Goal: Transaction & Acquisition: Purchase product/service

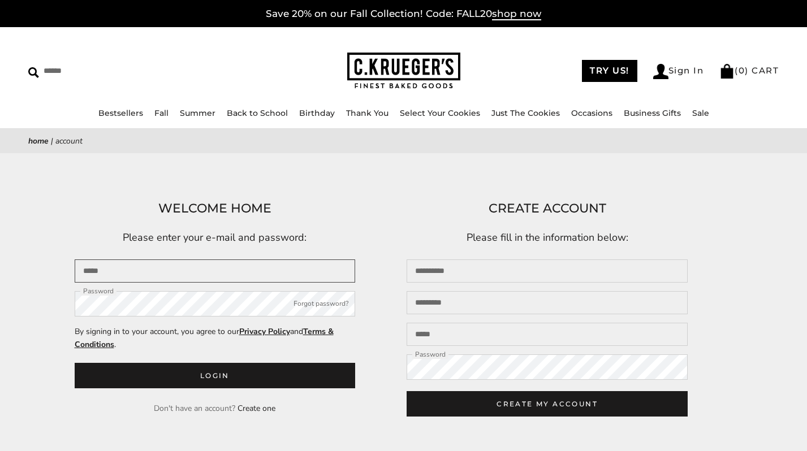
click at [183, 274] on input "Email" at bounding box center [215, 270] width 281 height 23
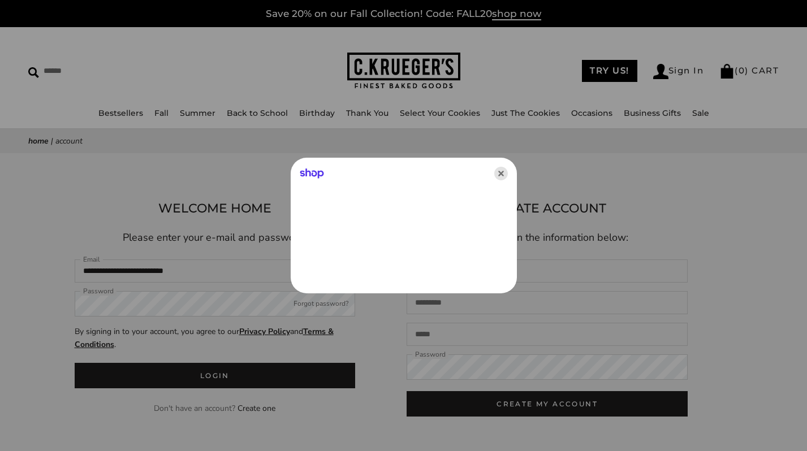
click at [501, 169] on icon "Close" at bounding box center [501, 174] width 14 height 14
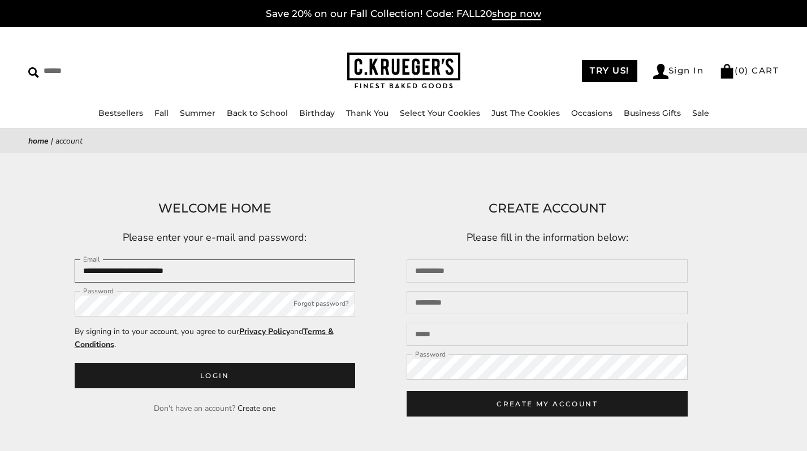
click at [278, 271] on input "**********" at bounding box center [215, 270] width 281 height 23
click at [256, 264] on input "**********" at bounding box center [215, 270] width 281 height 23
drag, startPoint x: 256, startPoint y: 264, endPoint x: 310, endPoint y: 276, distance: 56.2
click at [311, 279] on input "**********" at bounding box center [215, 270] width 281 height 23
type input "**********"
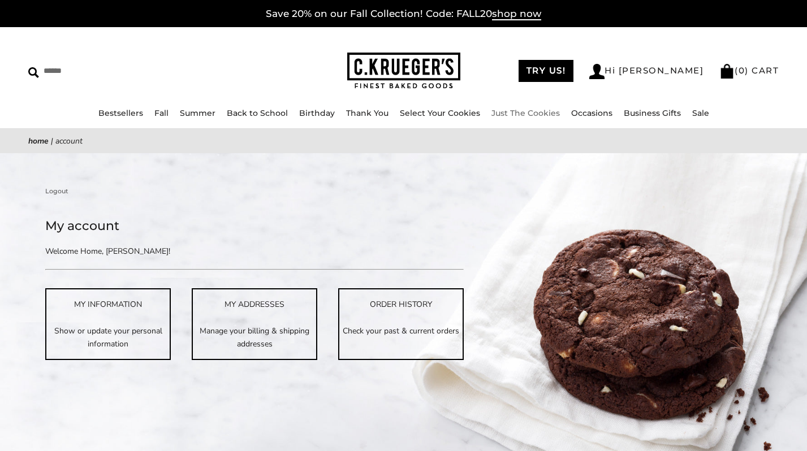
click at [527, 113] on link "Just The Cookies" at bounding box center [525, 113] width 68 height 10
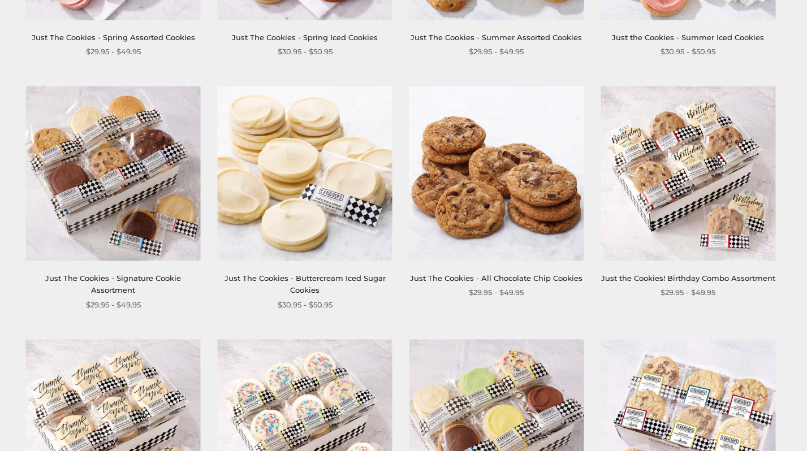
scroll to position [409, 0]
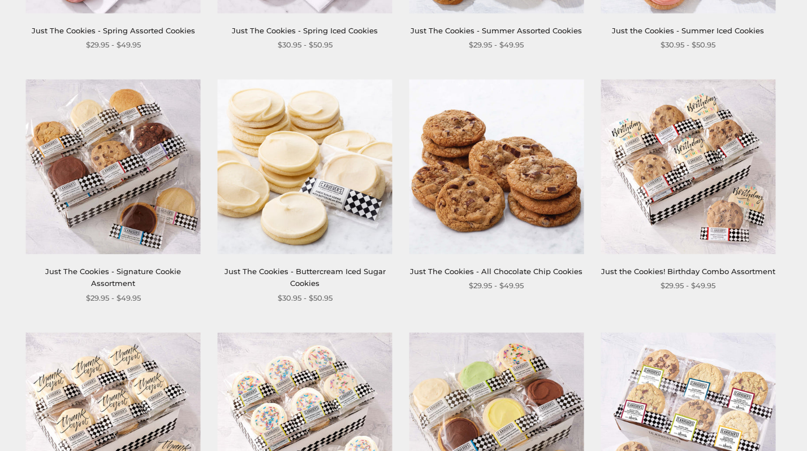
click at [115, 184] on img at bounding box center [113, 167] width 175 height 175
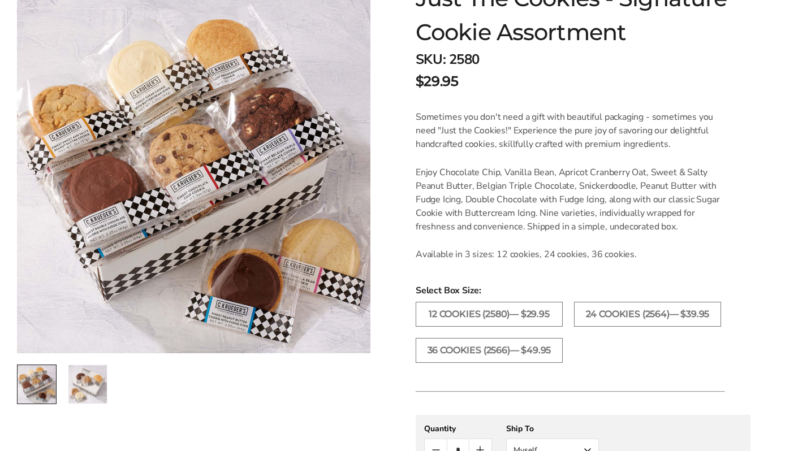
scroll to position [220, 0]
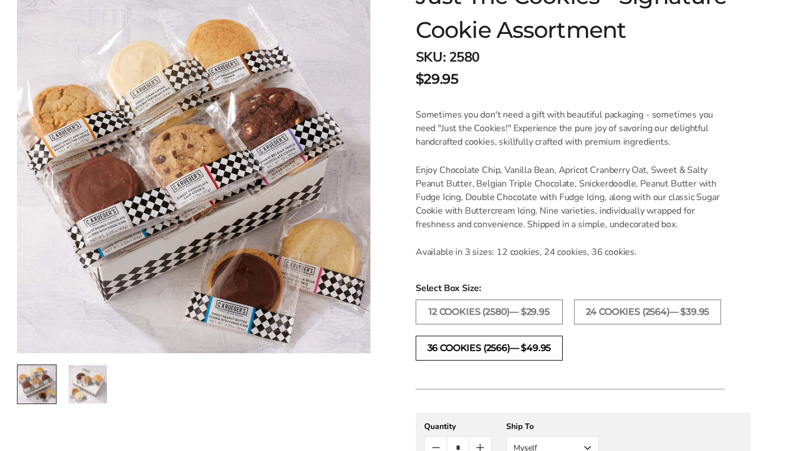
click at [458, 347] on label "36 COOKIES (2566)— $49.95" at bounding box center [489, 348] width 147 height 25
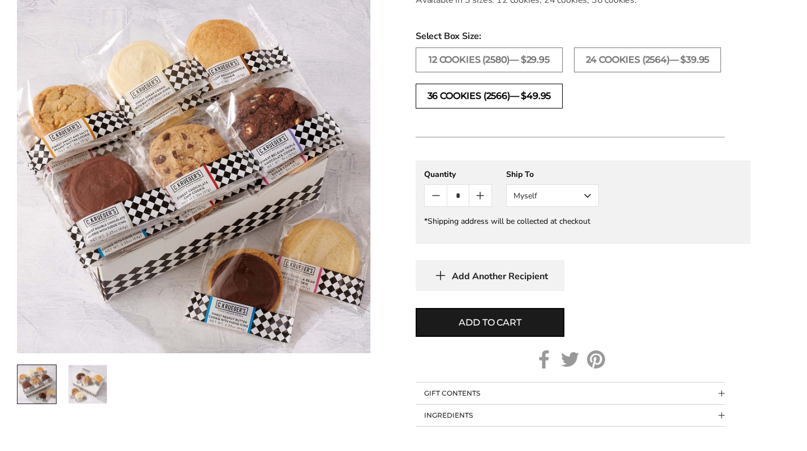
scroll to position [473, 0]
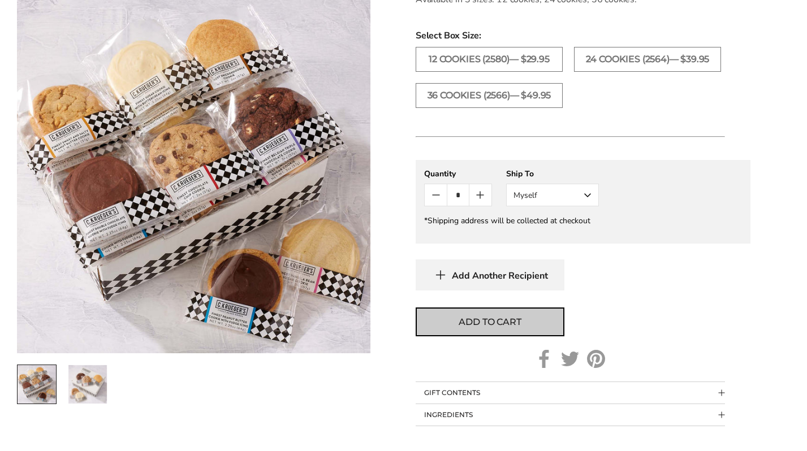
click at [463, 329] on button "Add to cart" at bounding box center [490, 322] width 149 height 29
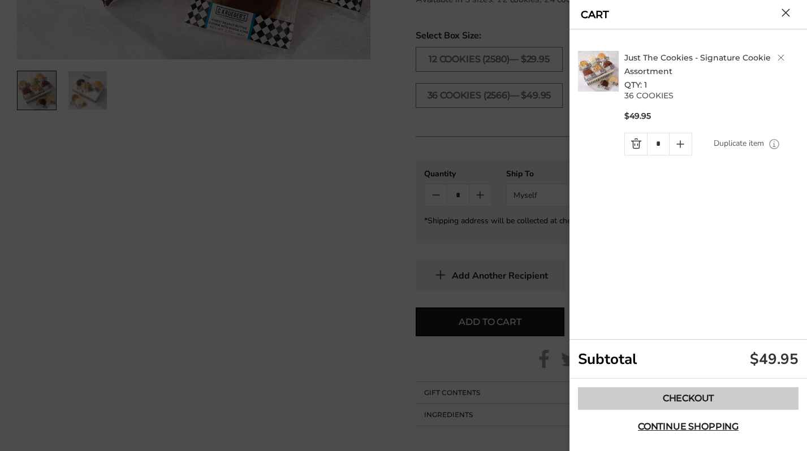
click at [628, 404] on link "Checkout" at bounding box center [688, 398] width 220 height 23
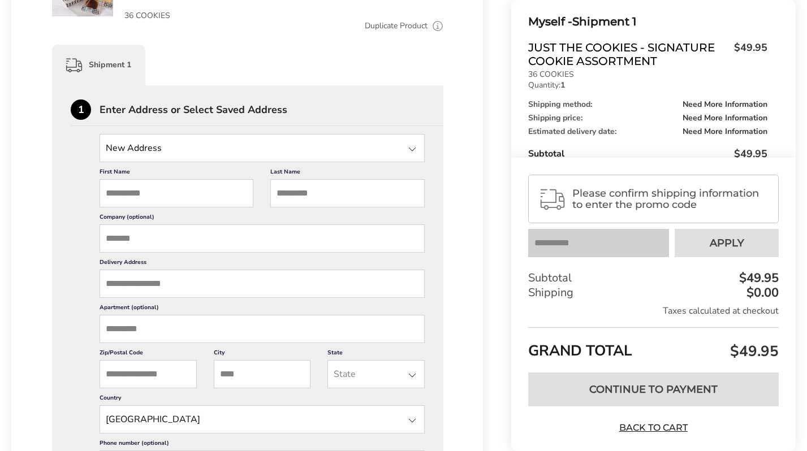
scroll to position [305, 0]
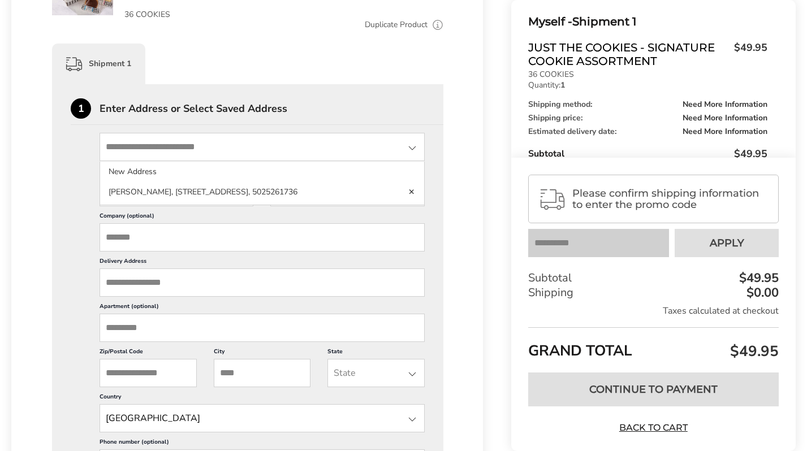
click at [344, 152] on input "State" at bounding box center [262, 147] width 325 height 28
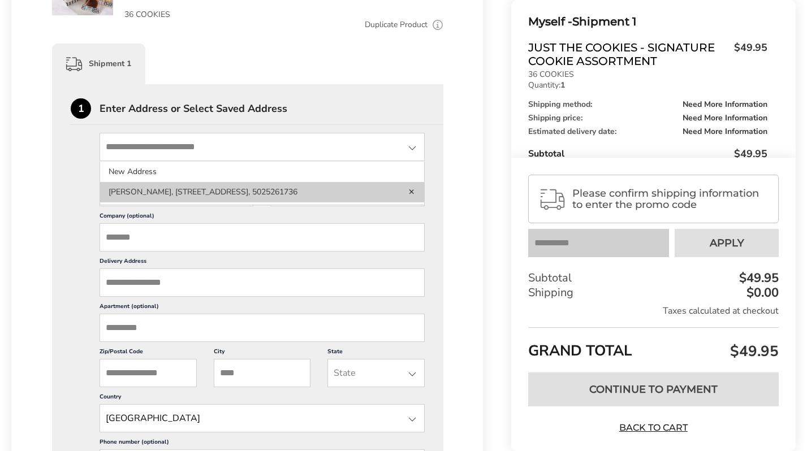
click at [328, 188] on li "[PERSON_NAME], [STREET_ADDRESS], 5025261736" at bounding box center [262, 192] width 324 height 20
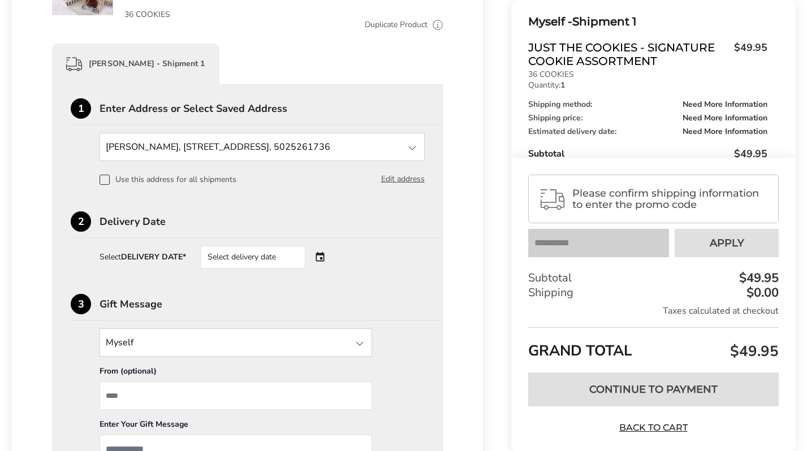
click at [106, 183] on span at bounding box center [105, 180] width 10 height 10
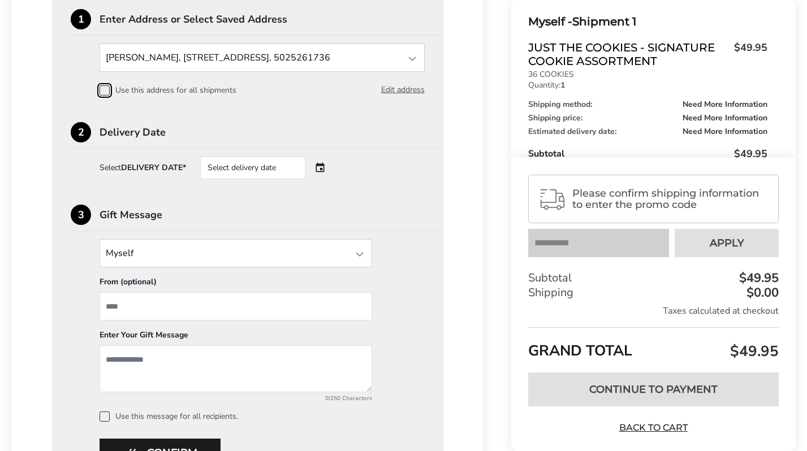
scroll to position [397, 0]
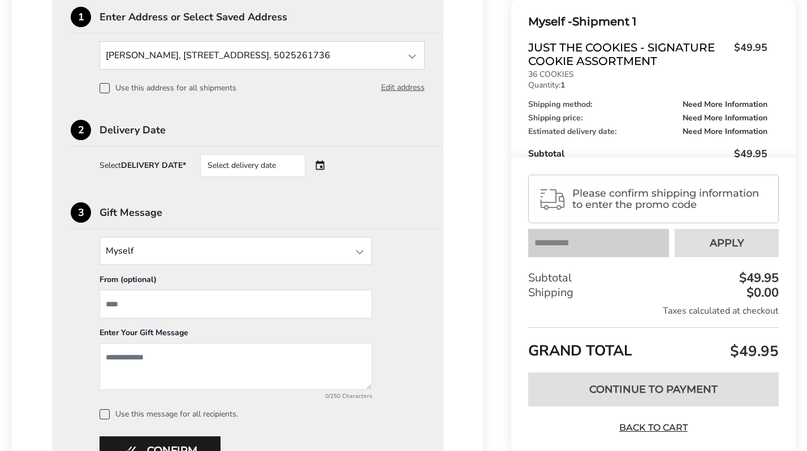
click at [323, 165] on div "Select delivery date" at bounding box center [268, 165] width 137 height 23
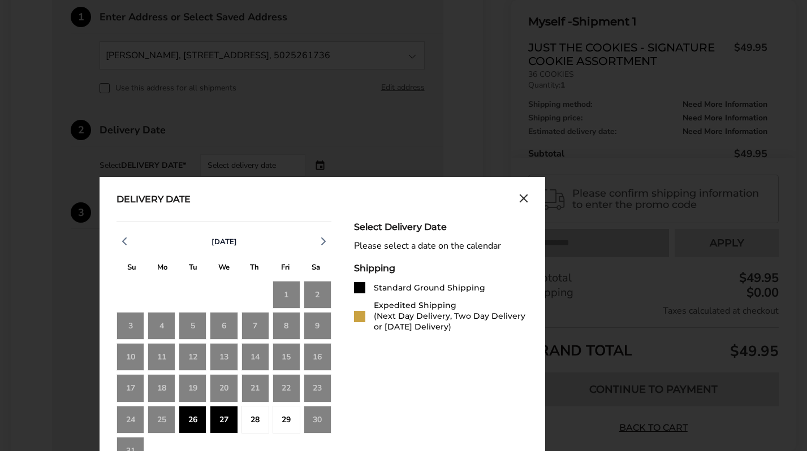
click at [192, 421] on div "26" at bounding box center [193, 420] width 28 height 28
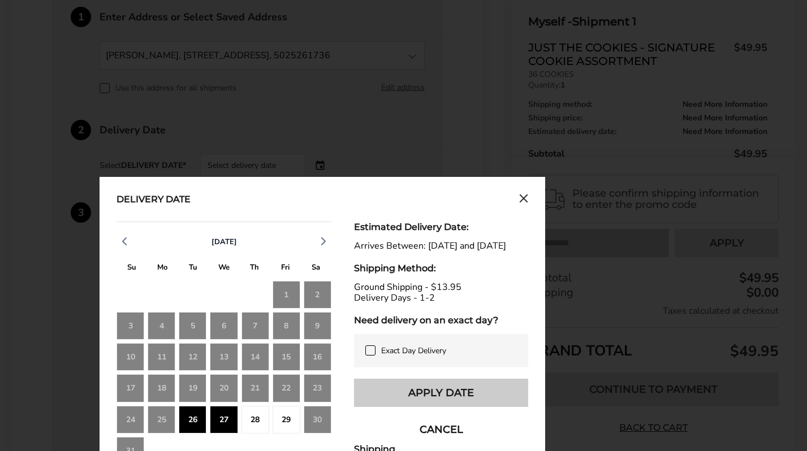
click at [389, 393] on button "Apply Date" at bounding box center [441, 393] width 174 height 28
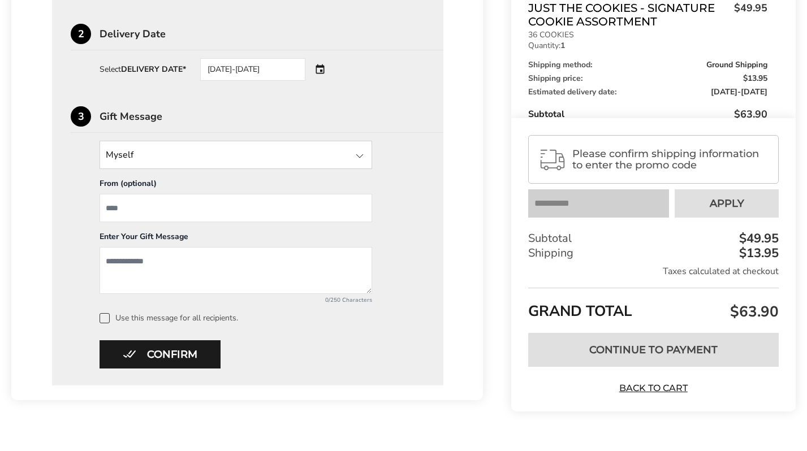
scroll to position [516, 0]
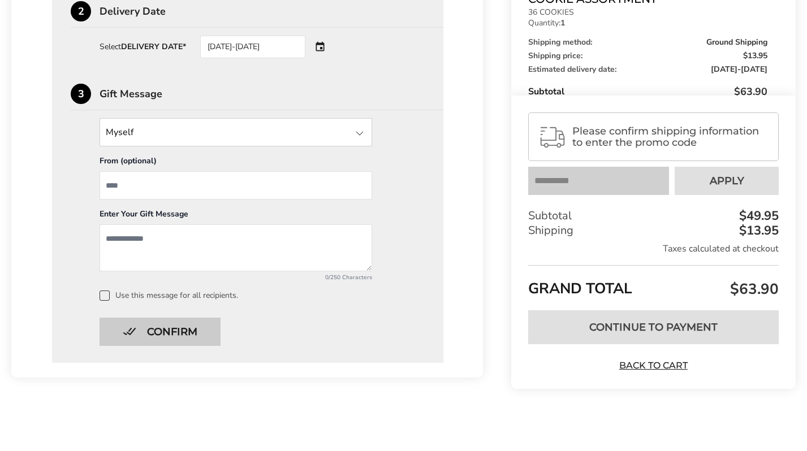
click at [189, 338] on button "Confirm" at bounding box center [160, 332] width 121 height 28
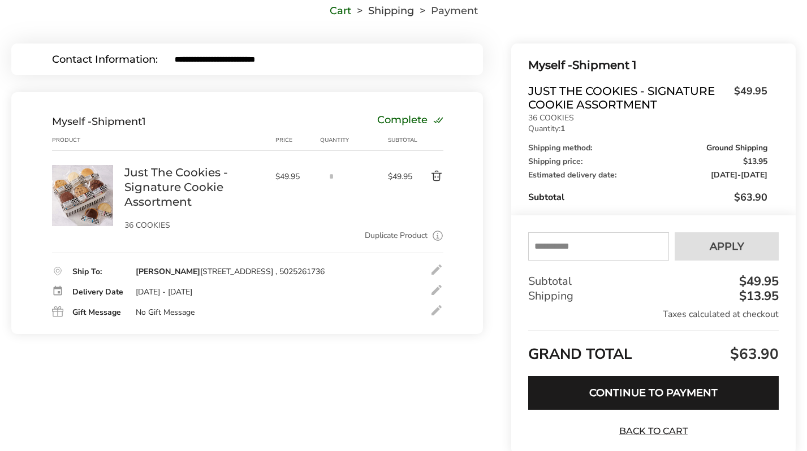
scroll to position [160, 0]
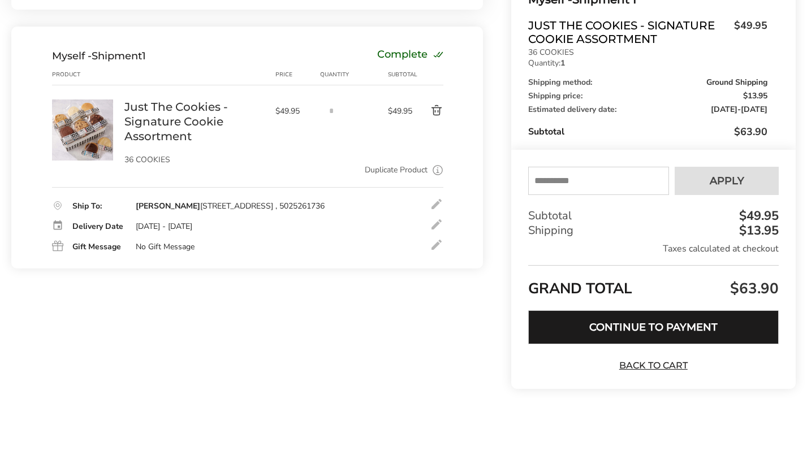
click at [585, 323] on button "Continue to Payment" at bounding box center [653, 327] width 250 height 34
